Goal: Task Accomplishment & Management: Use online tool/utility

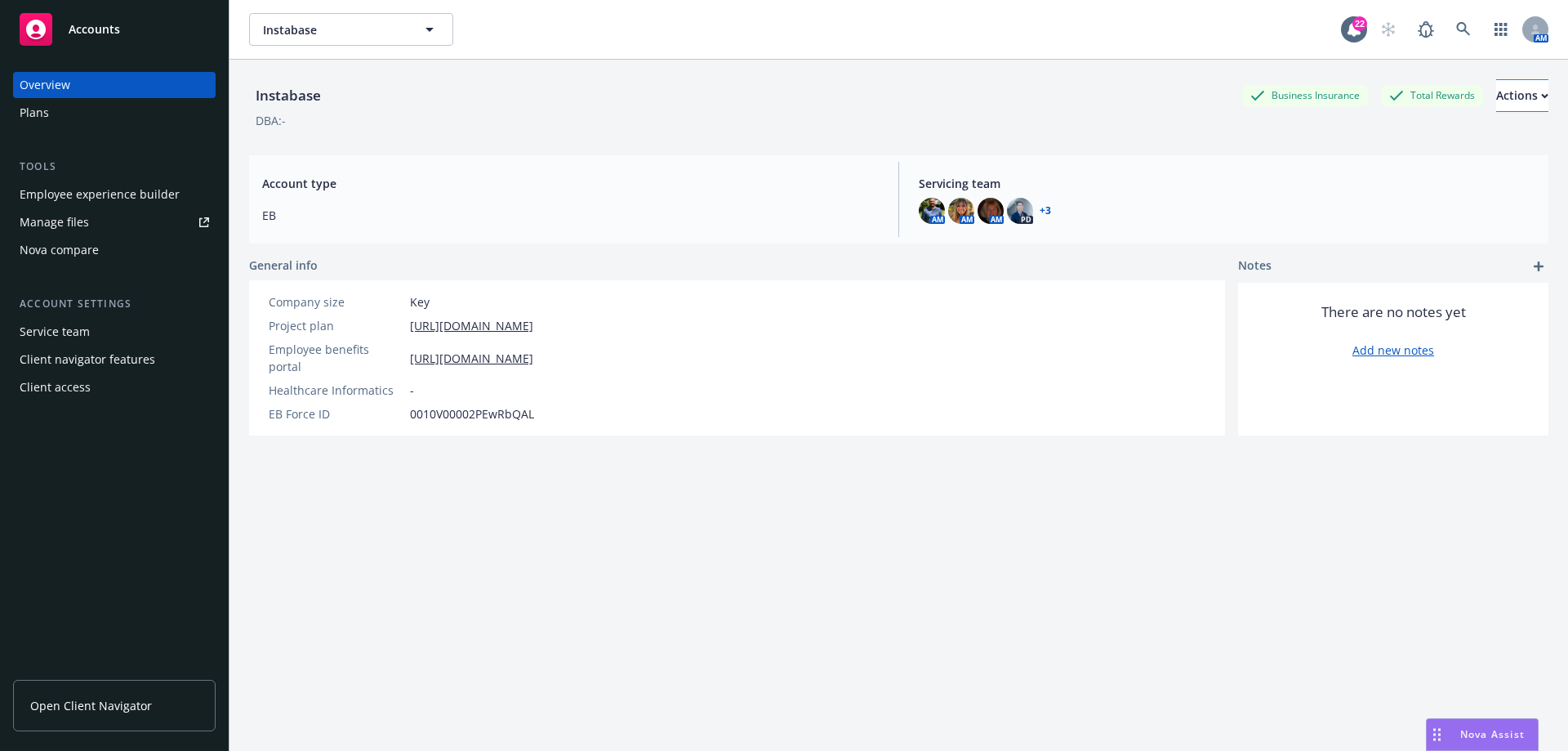
scroll to position [435, 0]
click at [404, 23] on button "Instabase" at bounding box center [350, 29] width 204 height 33
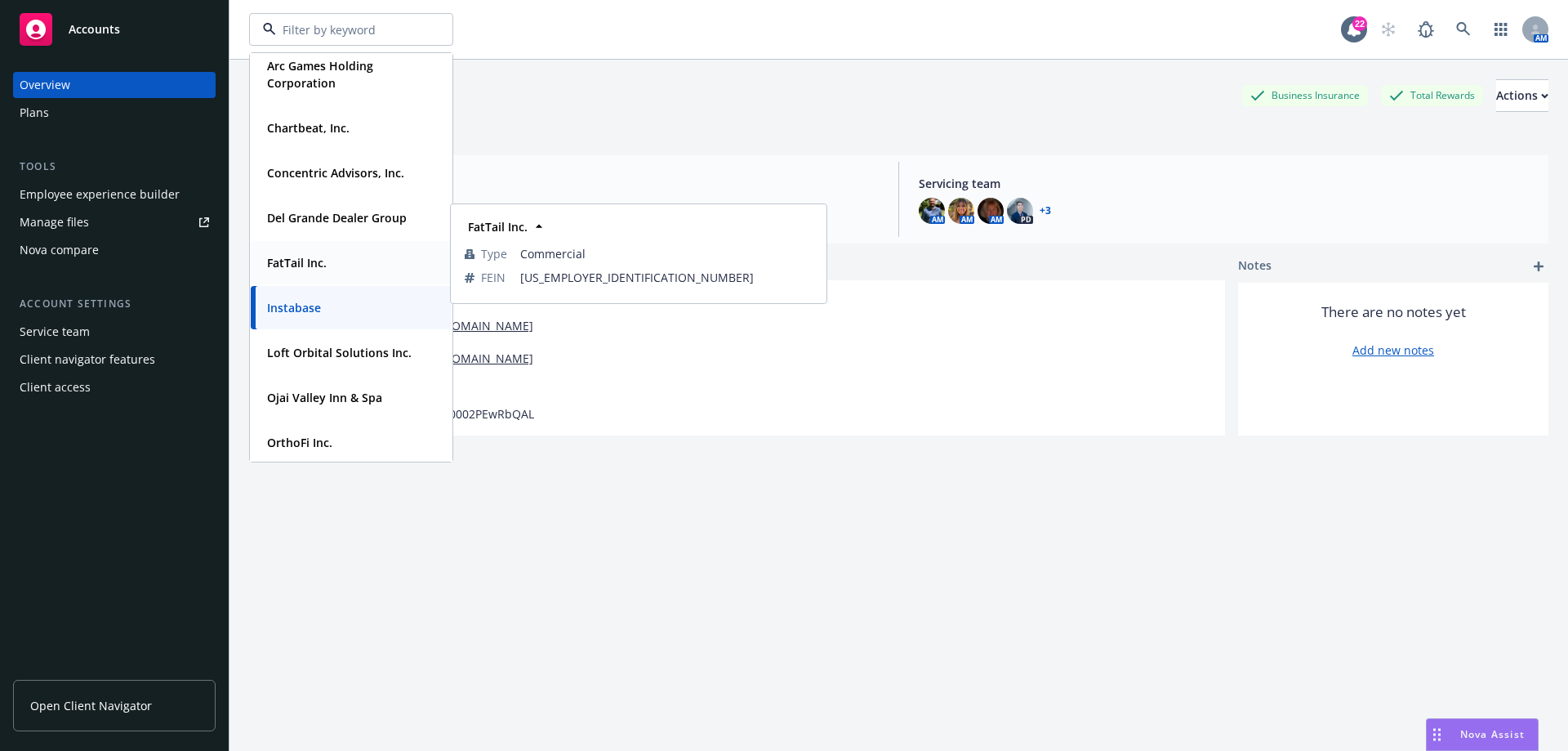
scroll to position [82, 0]
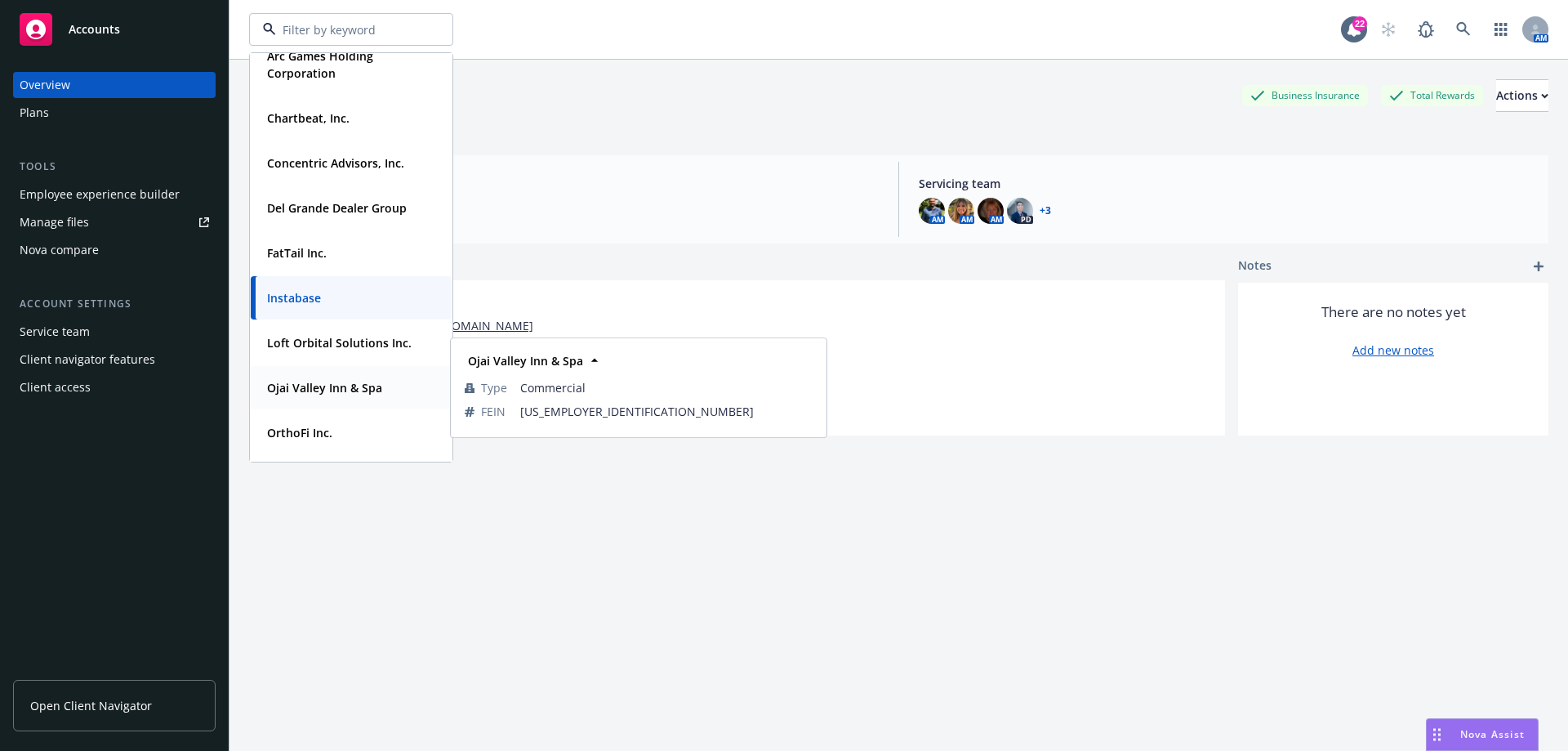
click at [318, 386] on strong "Ojai Valley Inn & Spa" at bounding box center [324, 387] width 116 height 16
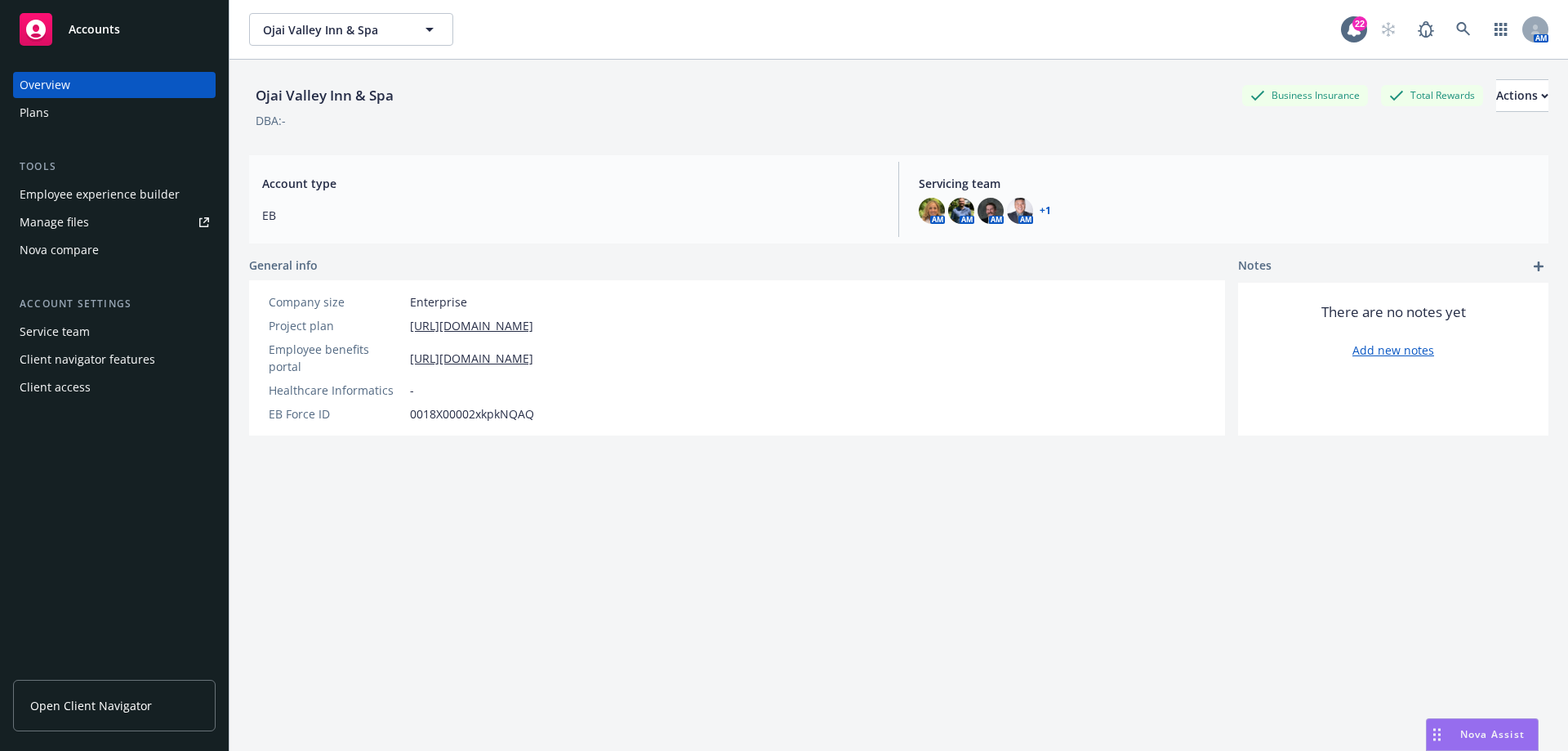
click at [148, 190] on div "Employee experience builder" at bounding box center [100, 195] width 160 height 26
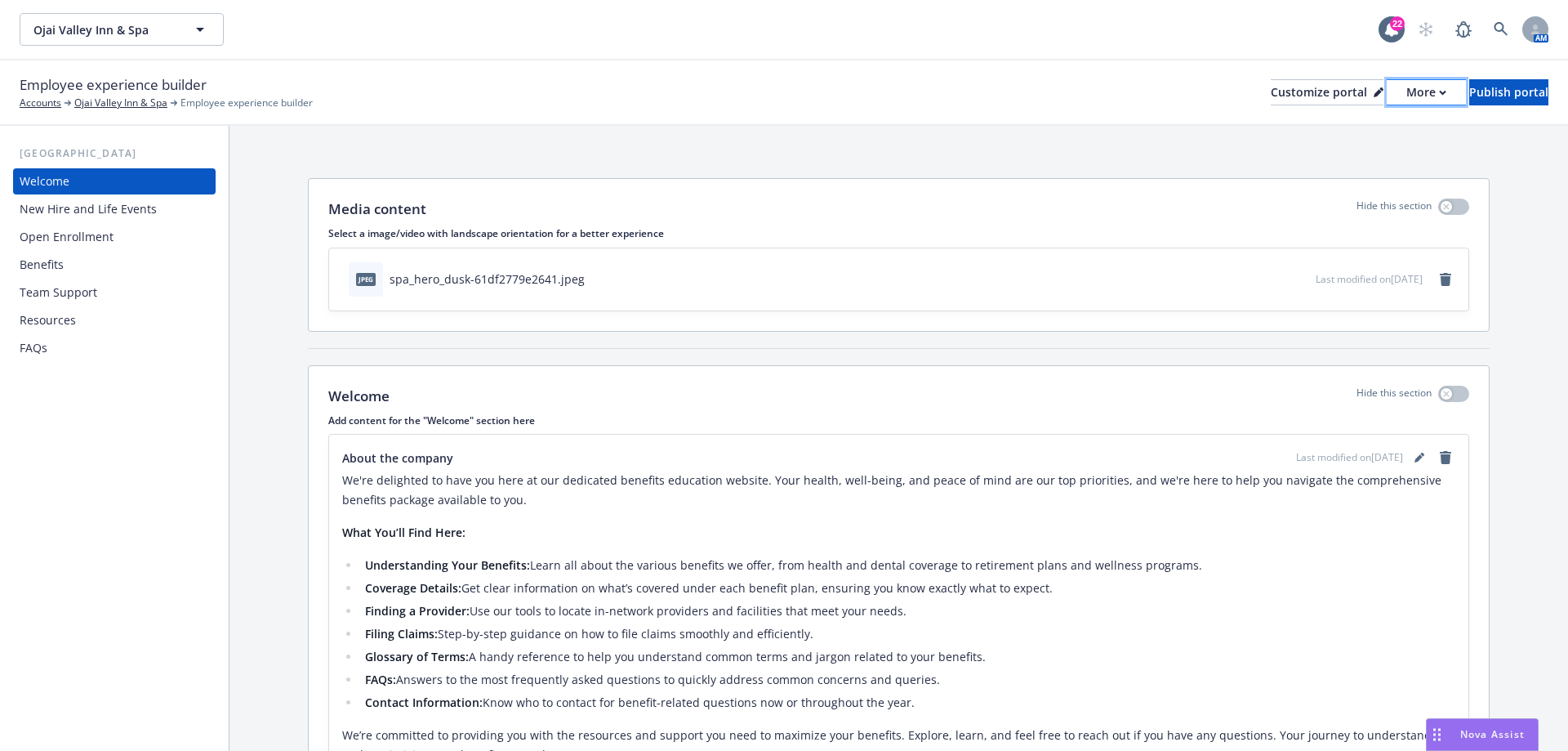
click at [1406, 94] on div "More" at bounding box center [1426, 92] width 40 height 24
click at [1358, 165] on link "Copy portal link" at bounding box center [1340, 162] width 148 height 33
